Goal: Task Accomplishment & Management: Use online tool/utility

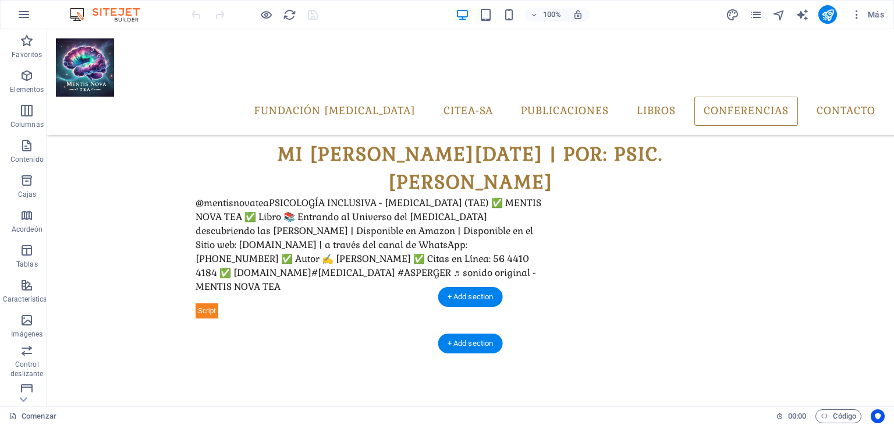
scroll to position [4080, 0]
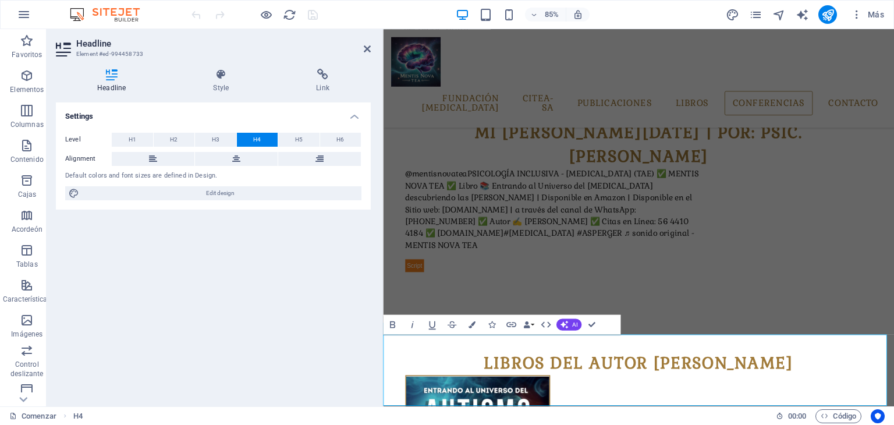
scroll to position [4064, 0]
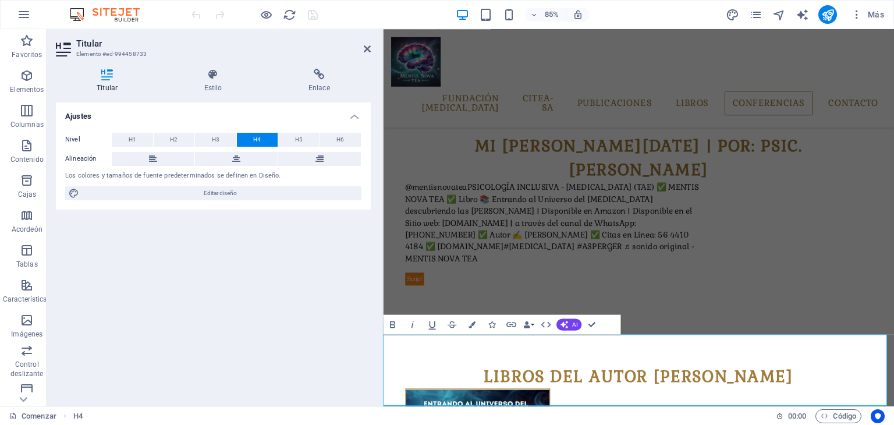
drag, startPoint x: 923, startPoint y: 420, endPoint x: 930, endPoint y: 421, distance: 7.0
drag, startPoint x: 540, startPoint y: 392, endPoint x: 314, endPoint y: 75, distance: 389.1
click at [314, 75] on icon at bounding box center [319, 75] width 103 height 12
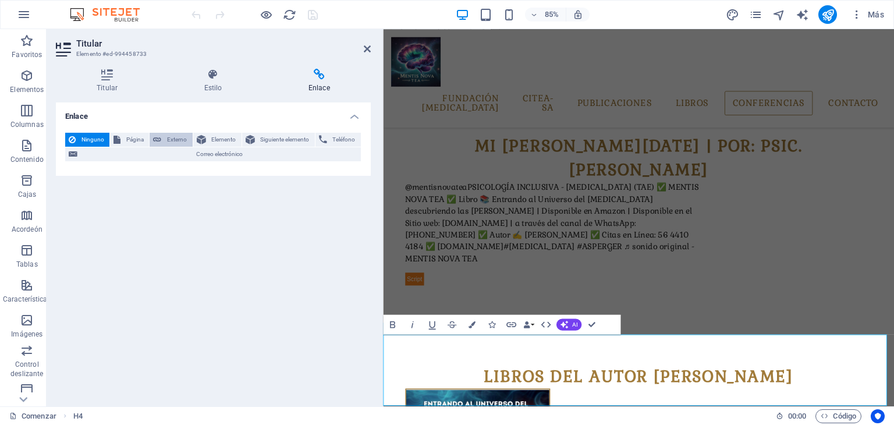
click at [168, 135] on span "Externo" at bounding box center [177, 140] width 24 height 14
select select "blank"
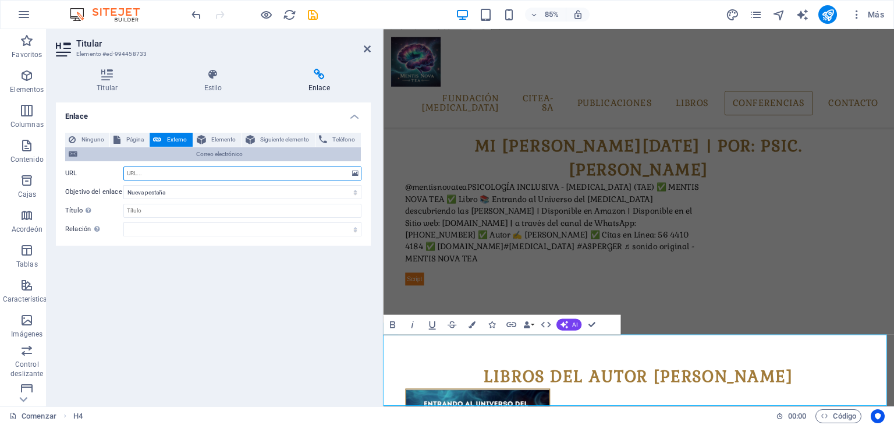
paste input "[URL][DOMAIN_NAME]"
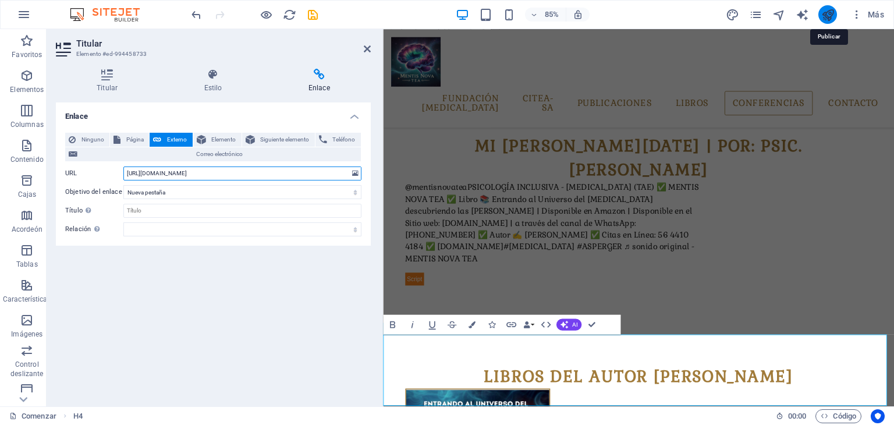
type input "[URL][DOMAIN_NAME]"
click at [828, 12] on icon "publicar" at bounding box center [827, 14] width 13 height 13
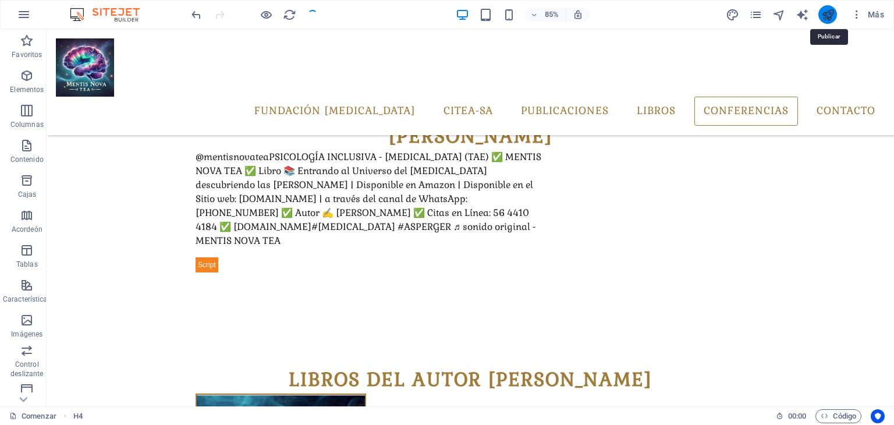
scroll to position [4035, 0]
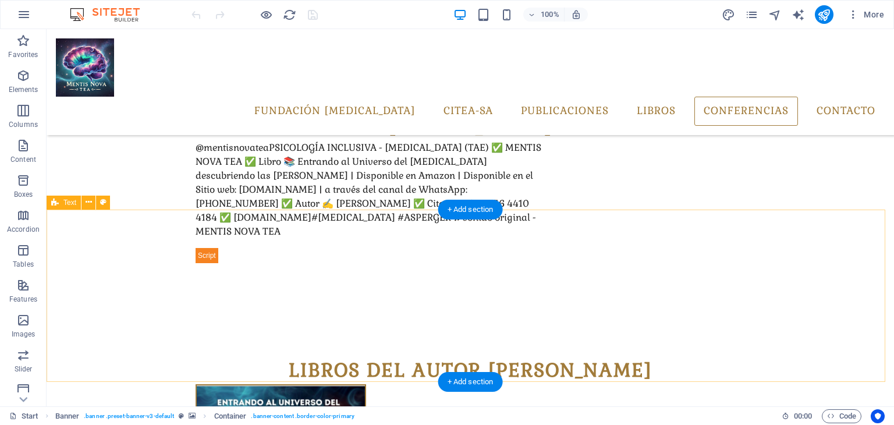
scroll to position [4080, 0]
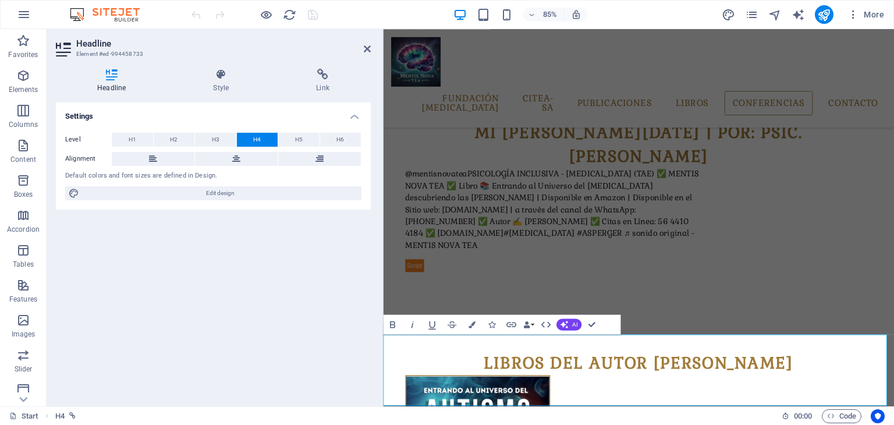
scroll to position [4064, 0]
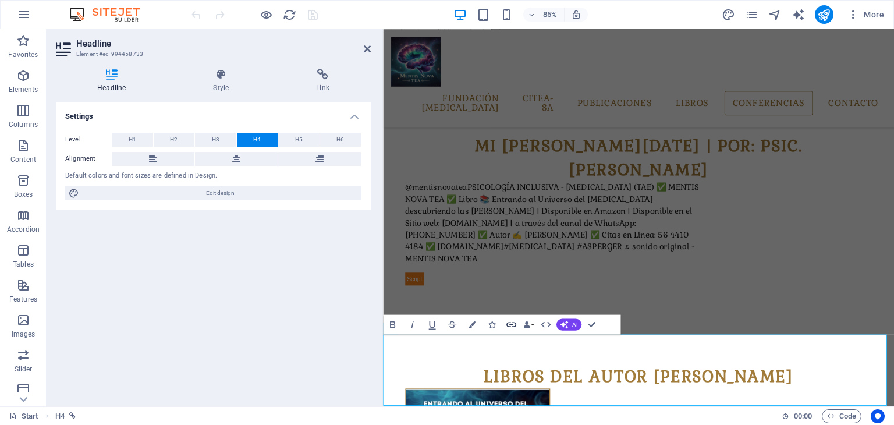
click at [510, 325] on icon "button" at bounding box center [511, 324] width 12 height 12
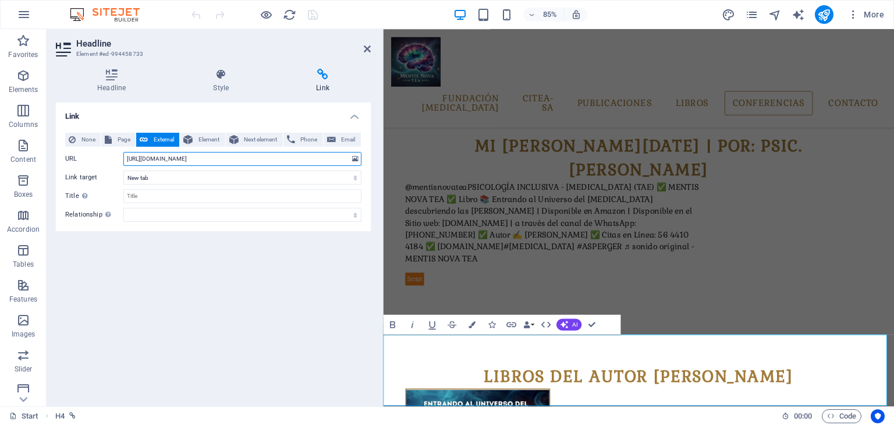
click at [142, 161] on input "[URL][DOMAIN_NAME]" at bounding box center [242, 159] width 238 height 14
drag, startPoint x: 126, startPoint y: 157, endPoint x: 410, endPoint y: 147, distance: 284.1
click at [410, 147] on div "Headline Element #ed-994458733 Headline Style Link Settings Level H1 H2 H3 H4 H…" at bounding box center [470, 217] width 847 height 377
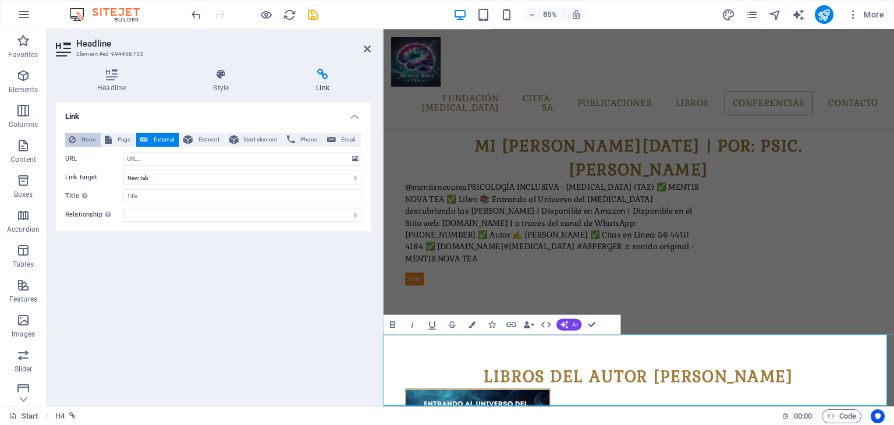
click at [91, 144] on span "None" at bounding box center [88, 140] width 18 height 14
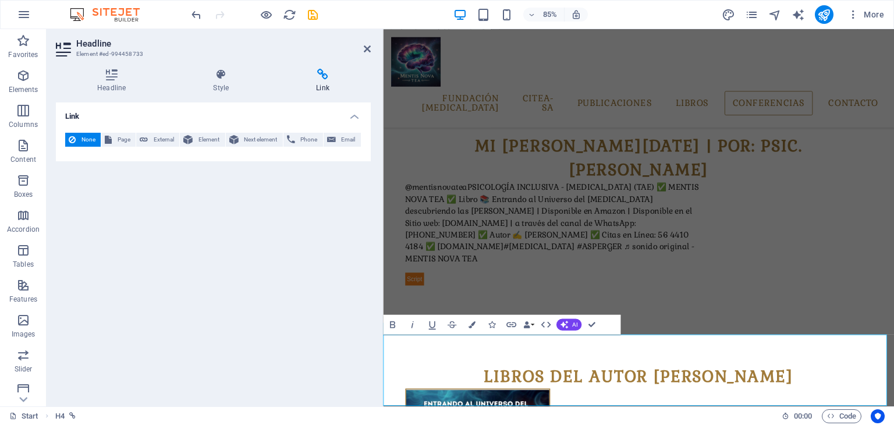
click at [294, 357] on div "Link None Page External Element Next element Phone Email Page Start All Destina…" at bounding box center [213, 249] width 315 height 294
click at [515, 329] on icon "button" at bounding box center [511, 324] width 12 height 12
click at [165, 136] on span "External" at bounding box center [163, 140] width 24 height 14
select select "blank"
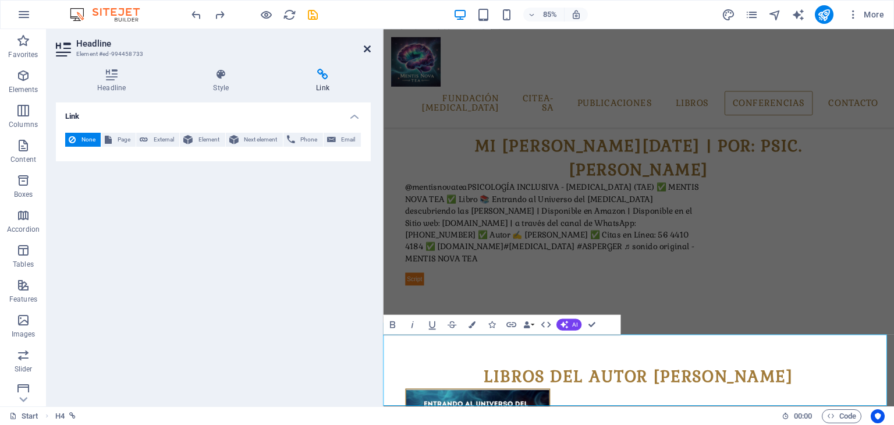
click at [366, 48] on icon at bounding box center [367, 48] width 7 height 9
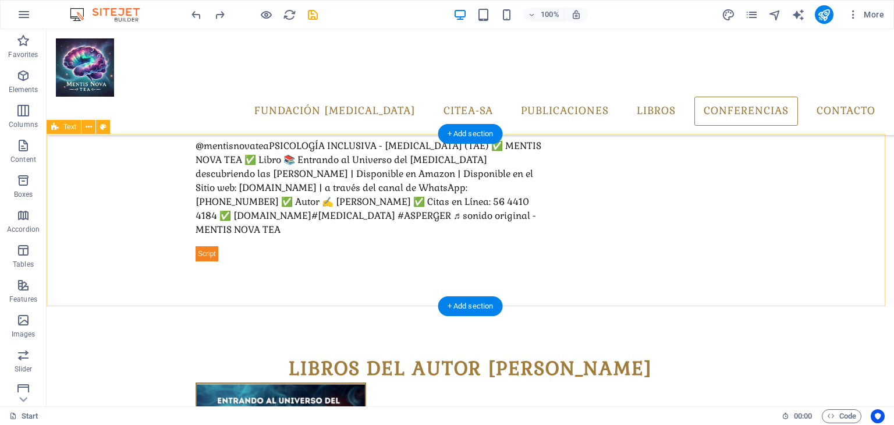
scroll to position [4080, 0]
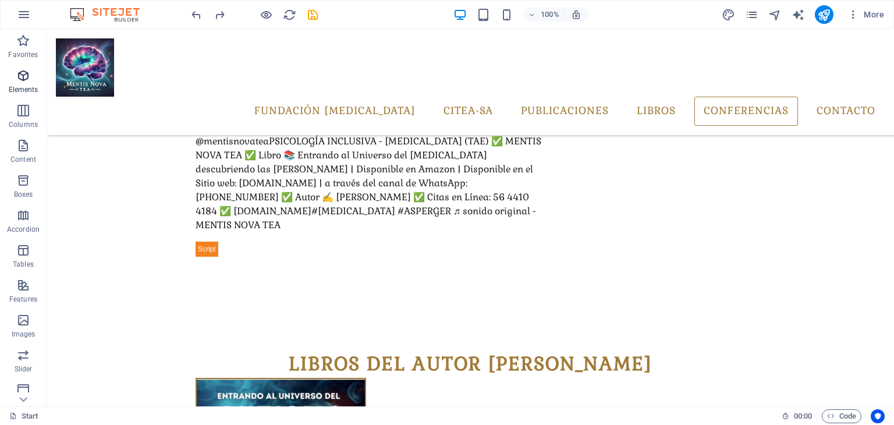
click at [27, 81] on icon "button" at bounding box center [23, 76] width 14 height 14
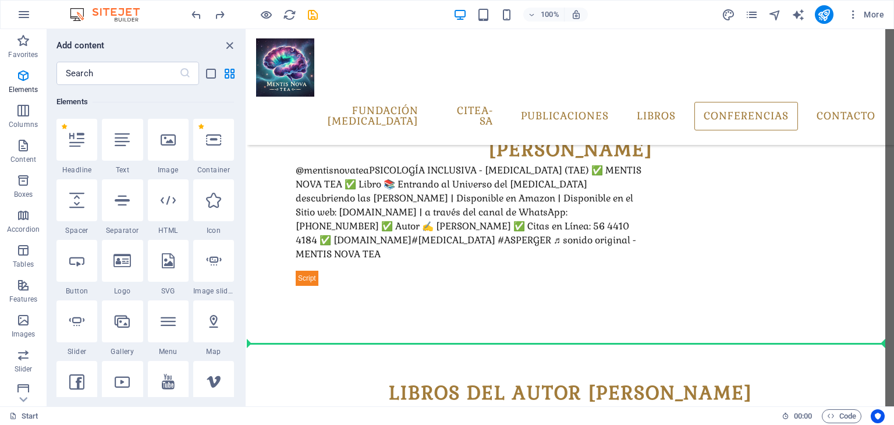
scroll to position [4109, 0]
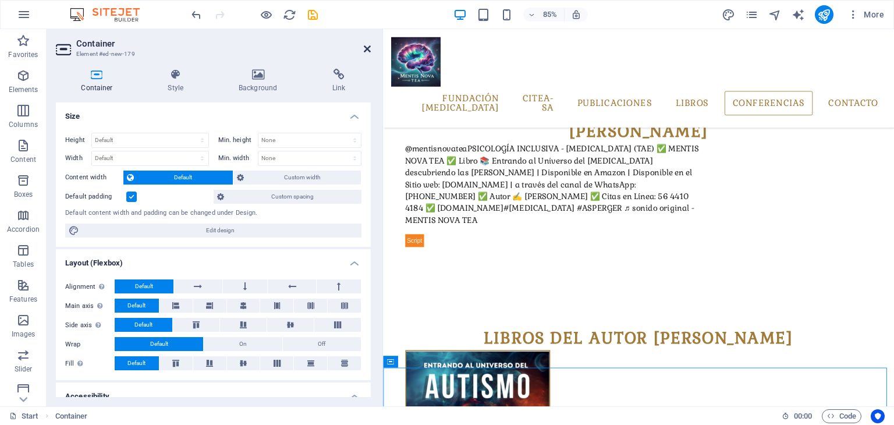
click at [366, 49] on icon at bounding box center [367, 48] width 7 height 9
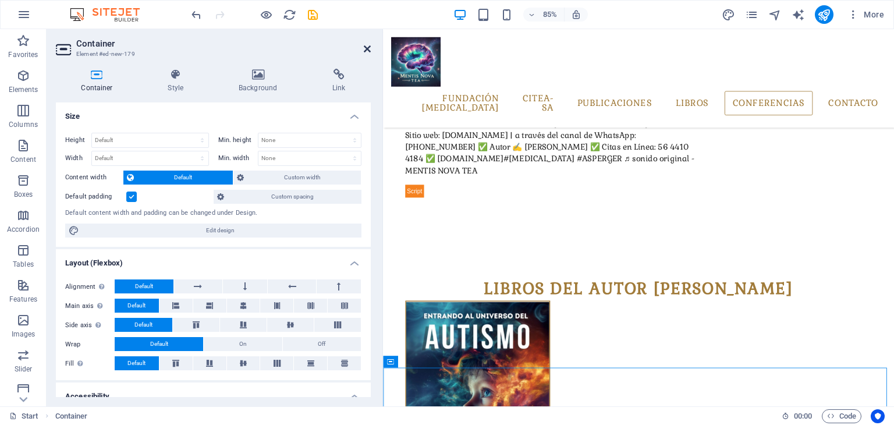
scroll to position [4080, 0]
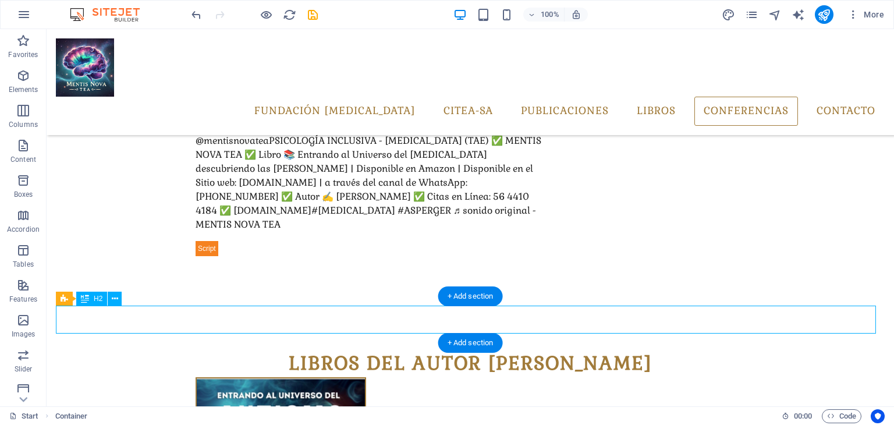
scroll to position [4255, 0]
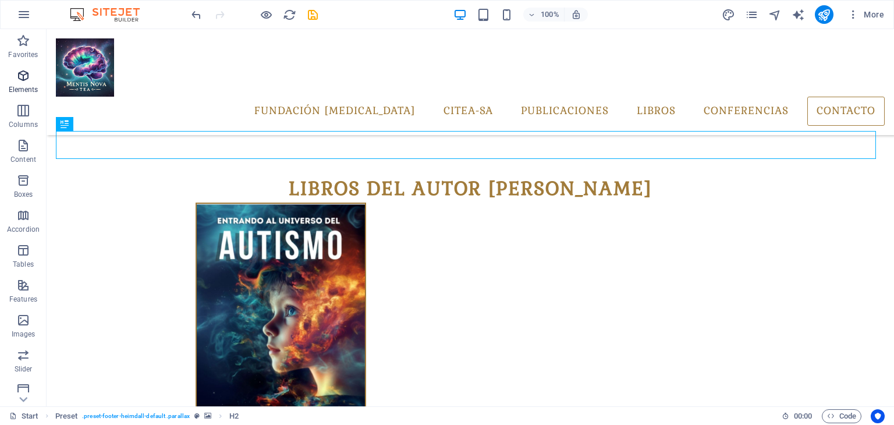
click at [30, 74] on icon "button" at bounding box center [23, 76] width 14 height 14
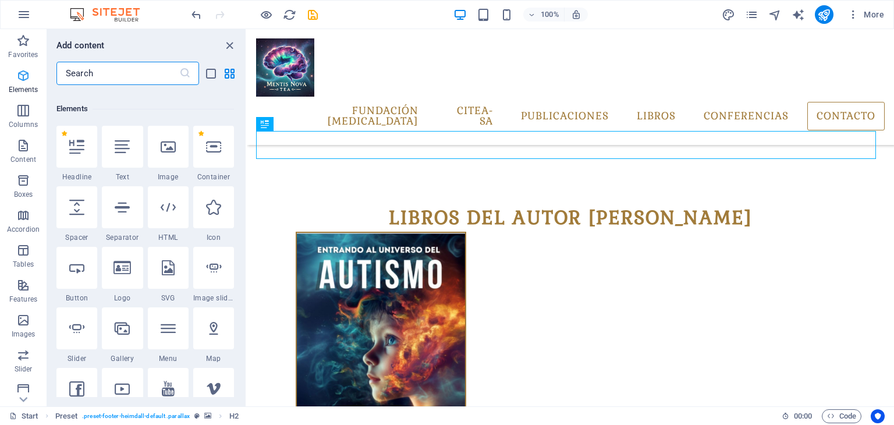
scroll to position [123, 0]
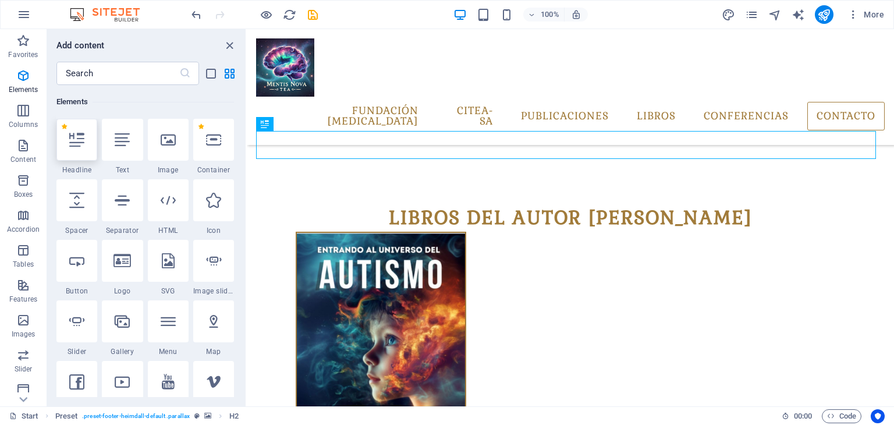
click at [77, 140] on icon at bounding box center [76, 139] width 15 height 15
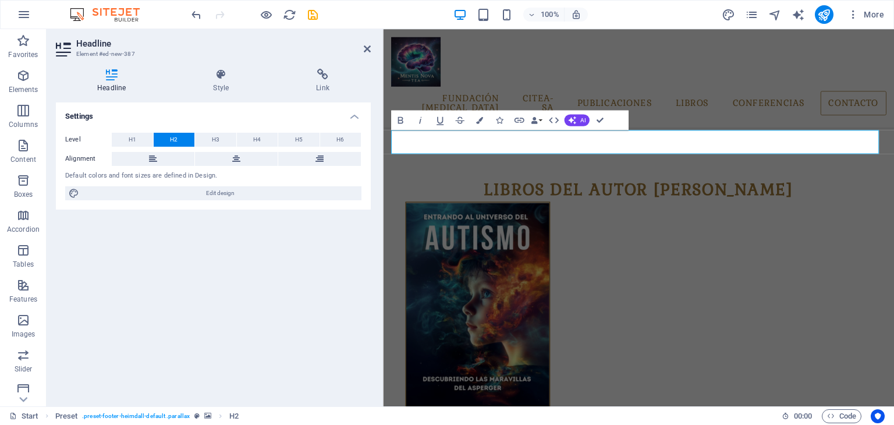
scroll to position [4267, 0]
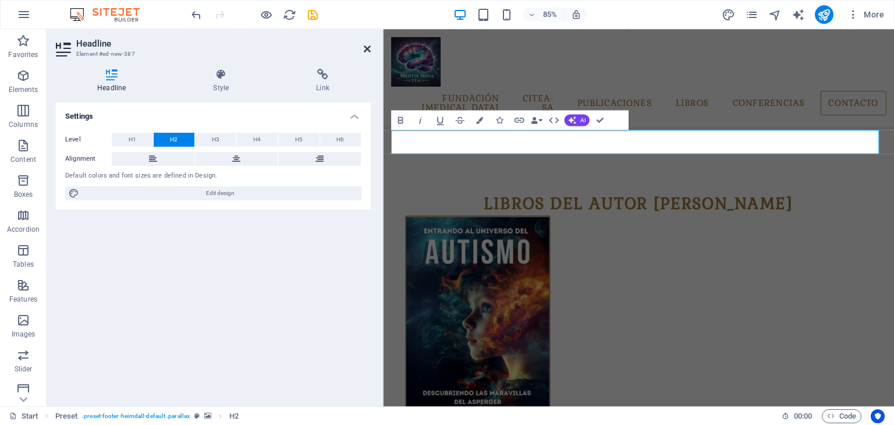
click at [366, 47] on icon at bounding box center [367, 48] width 7 height 9
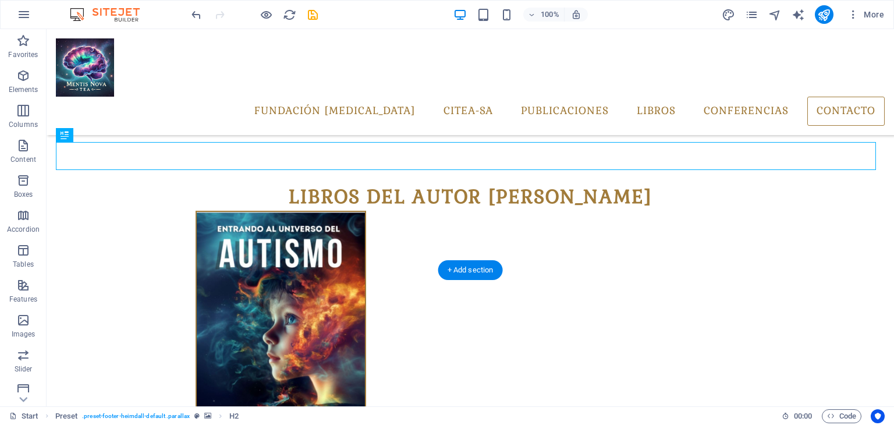
scroll to position [4283, 0]
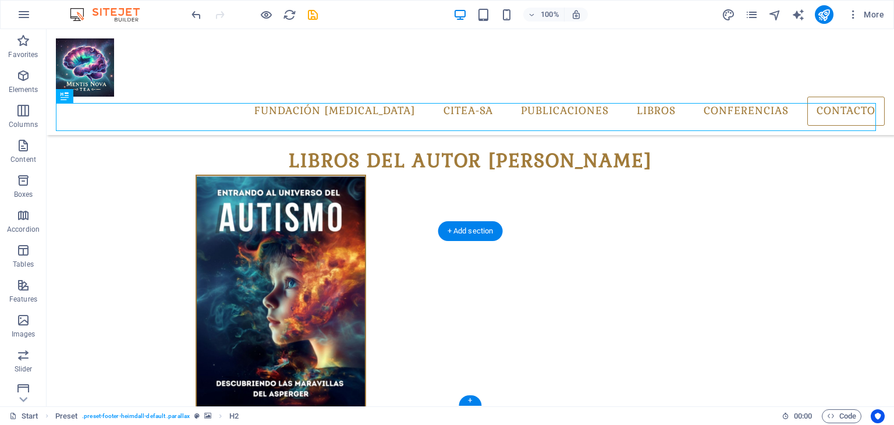
drag, startPoint x: 387, startPoint y: 156, endPoint x: 375, endPoint y: 333, distance: 177.3
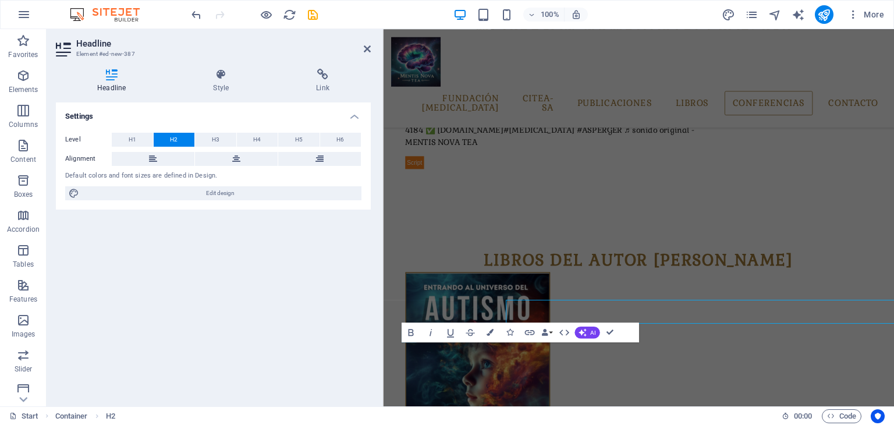
scroll to position [4185, 0]
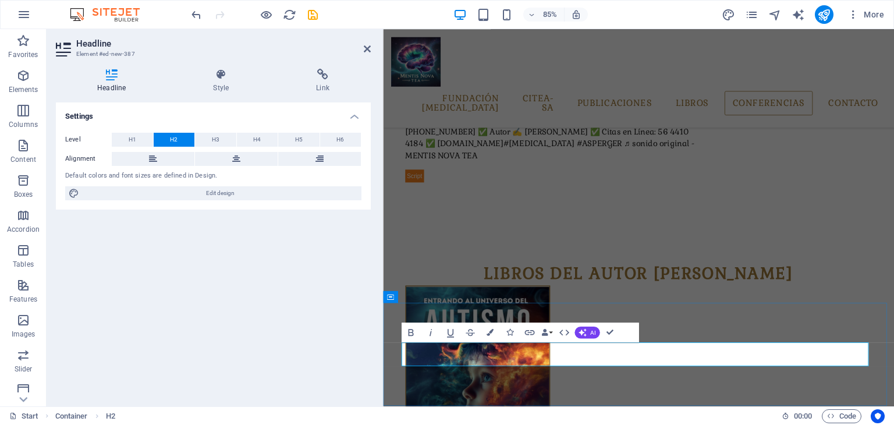
drag, startPoint x: 856, startPoint y: 408, endPoint x: 862, endPoint y: 415, distance: 8.3
click at [320, 78] on icon at bounding box center [323, 75] width 96 height 12
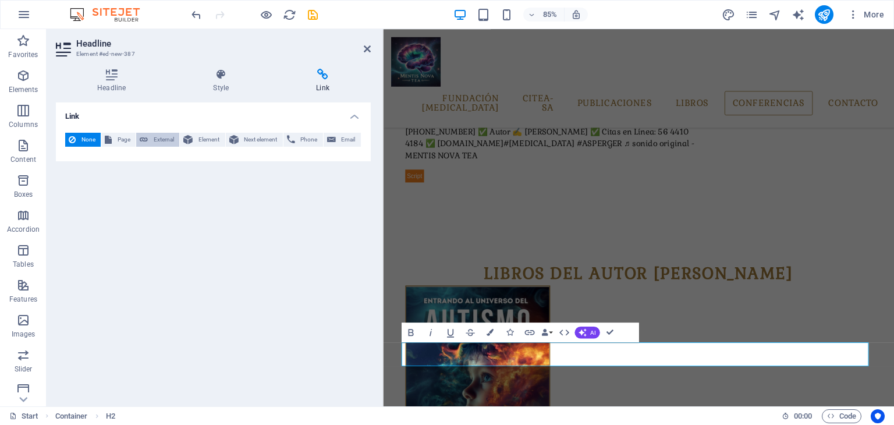
click at [158, 136] on span "External" at bounding box center [163, 140] width 24 height 14
select select "blank"
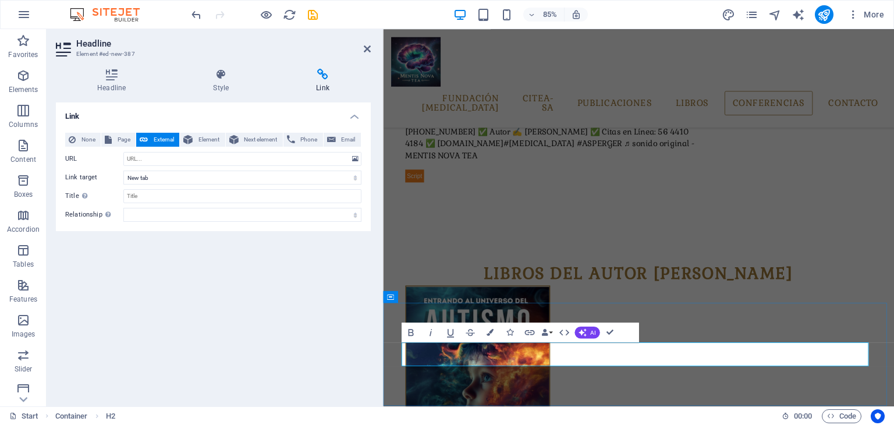
drag, startPoint x: 855, startPoint y: 414, endPoint x: 893, endPoint y: 416, distance: 37.9
click at [362, 47] on h2 "Headline" at bounding box center [223, 43] width 294 height 10
click at [370, 49] on icon at bounding box center [367, 48] width 7 height 9
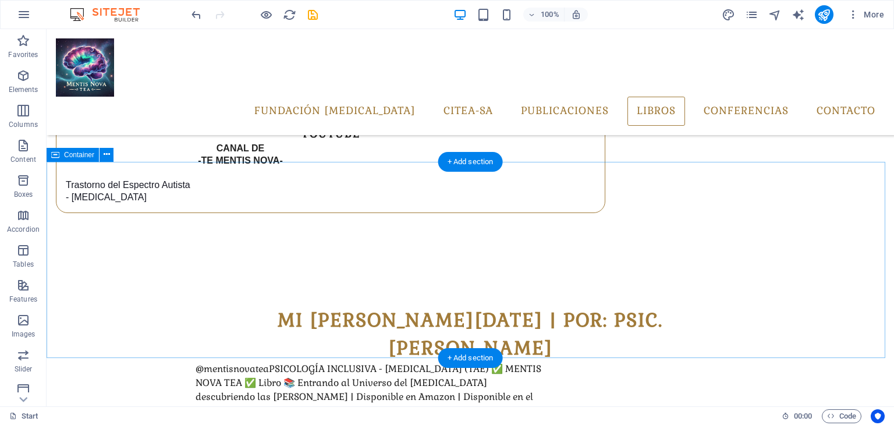
scroll to position [3853, 0]
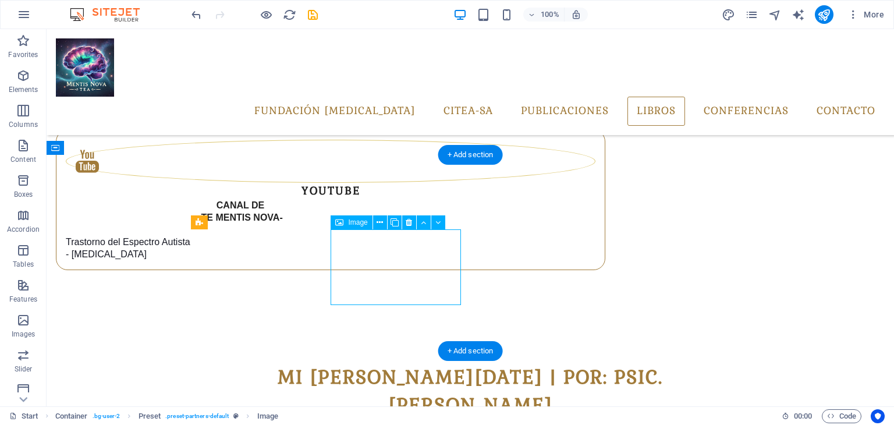
scroll to position [3883, 0]
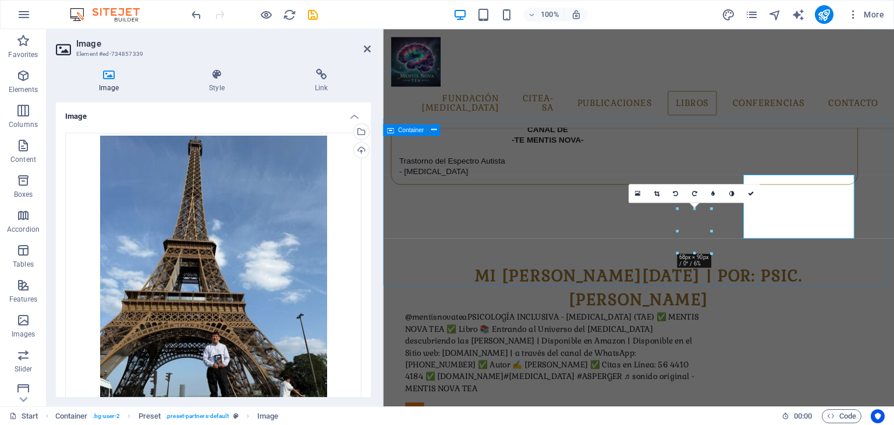
scroll to position [3883, 0]
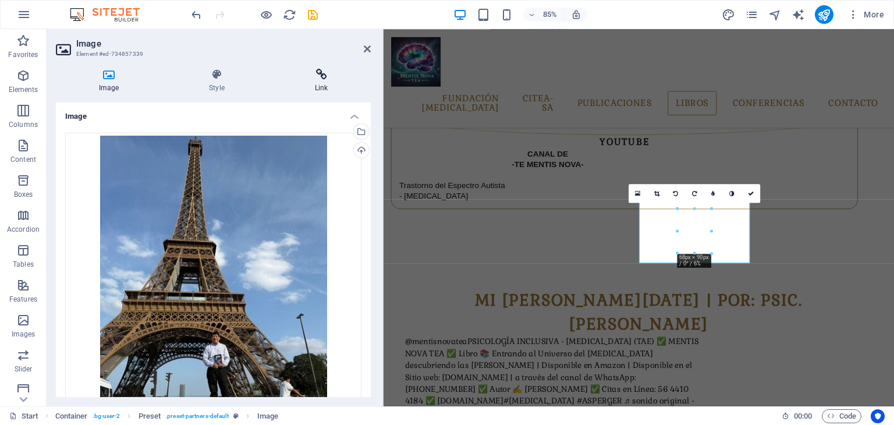
click at [325, 74] on icon at bounding box center [321, 75] width 99 height 12
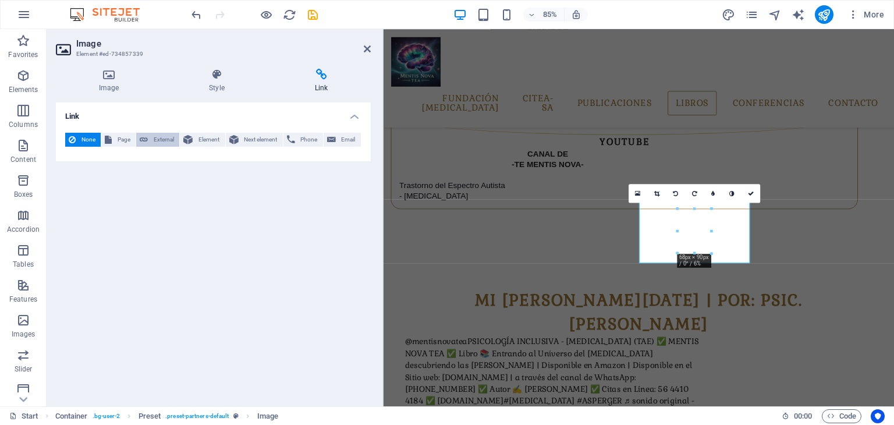
click at [163, 138] on span "External" at bounding box center [163, 140] width 24 height 14
select select "blank"
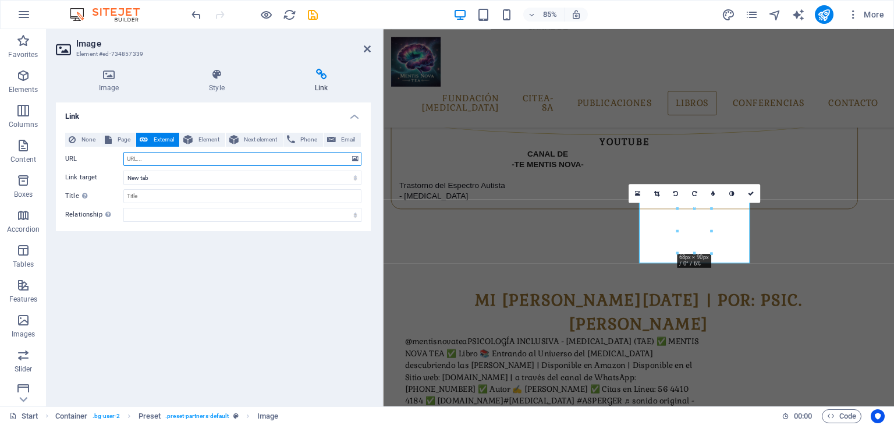
paste input "[URL][DOMAIN_NAME]"
type input "[URL][DOMAIN_NAME]"
click at [830, 15] on icon "publish" at bounding box center [823, 14] width 13 height 13
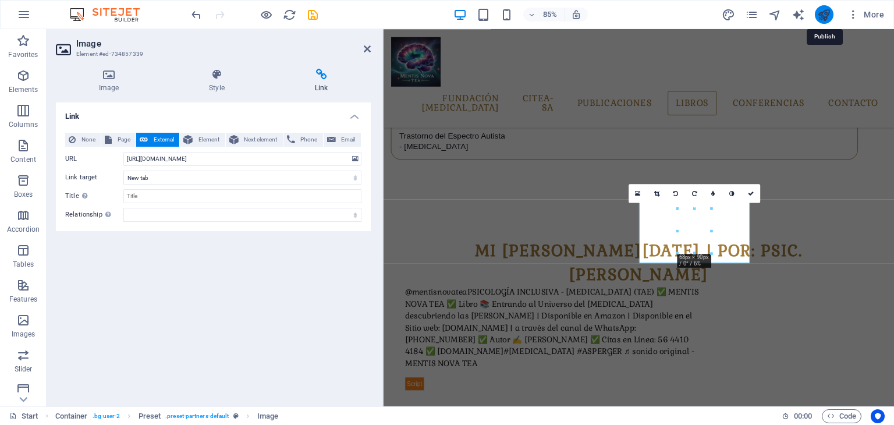
scroll to position [3853, 0]
